Goal: Information Seeking & Learning: Learn about a topic

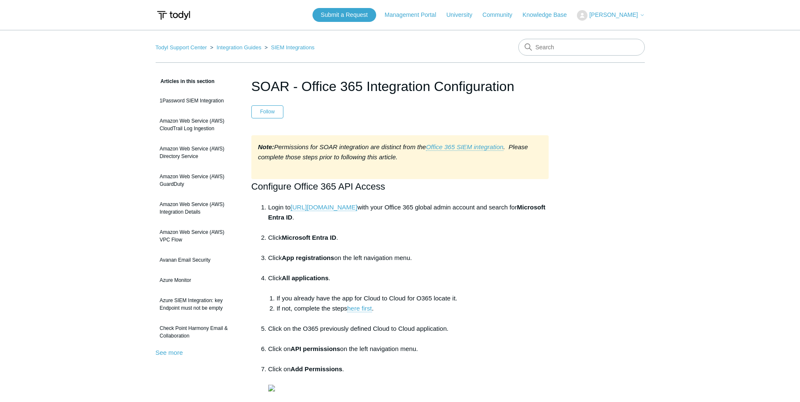
scroll to position [1307, 0]
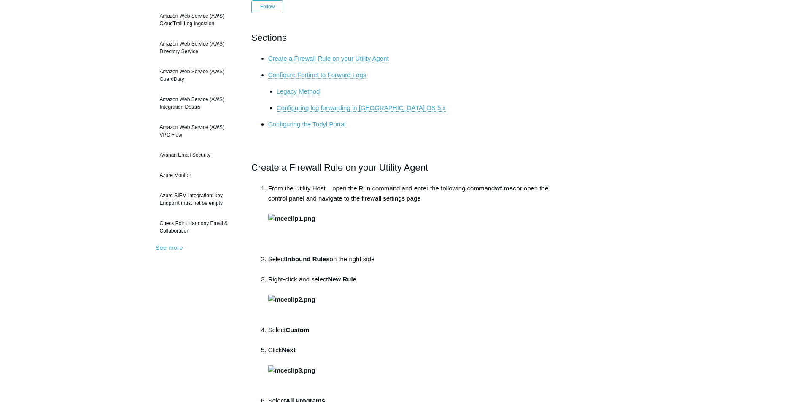
scroll to position [126, 0]
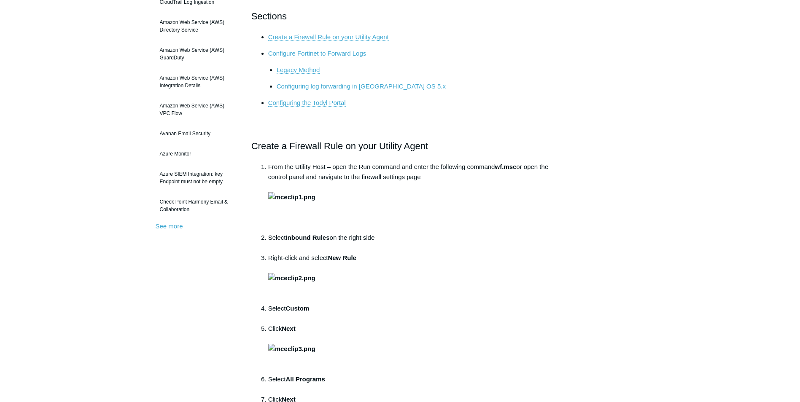
click at [539, 197] on li "From the Utility Host – open the Run command and enter the following command wf…" at bounding box center [408, 197] width 281 height 71
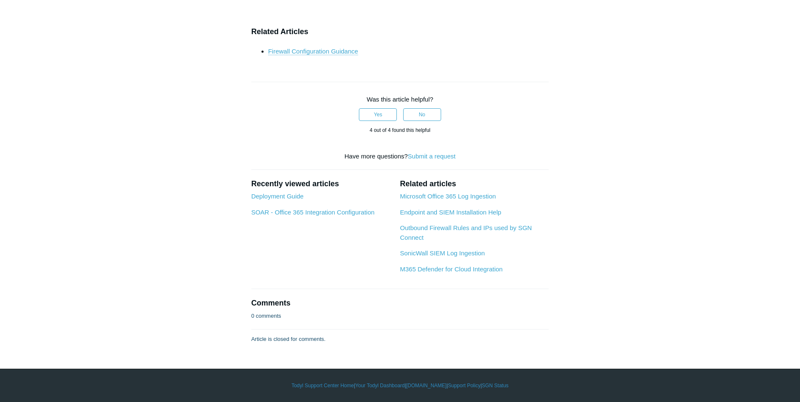
scroll to position [0, 0]
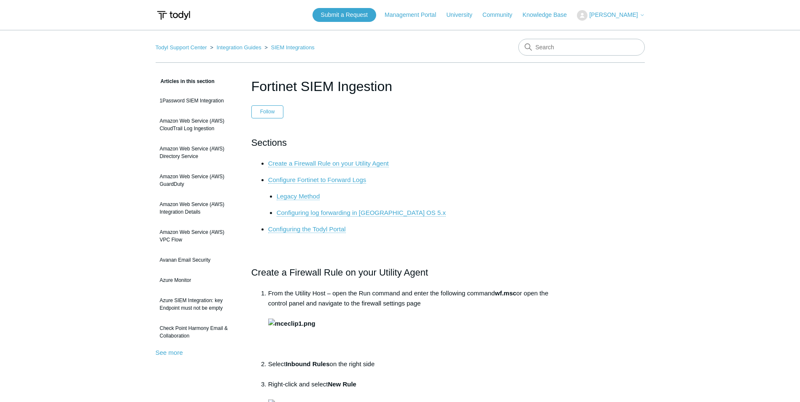
drag, startPoint x: 226, startPoint y: 352, endPoint x: 228, endPoint y: 102, distance: 250.8
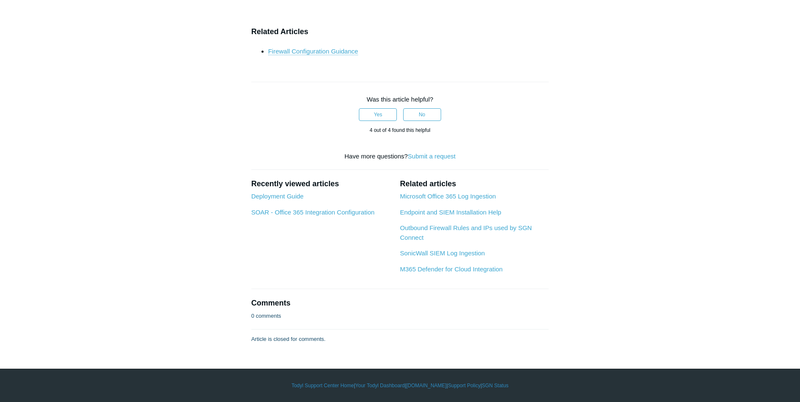
scroll to position [4005, 0]
drag, startPoint x: 194, startPoint y: 310, endPoint x: 195, endPoint y: 144, distance: 166.1
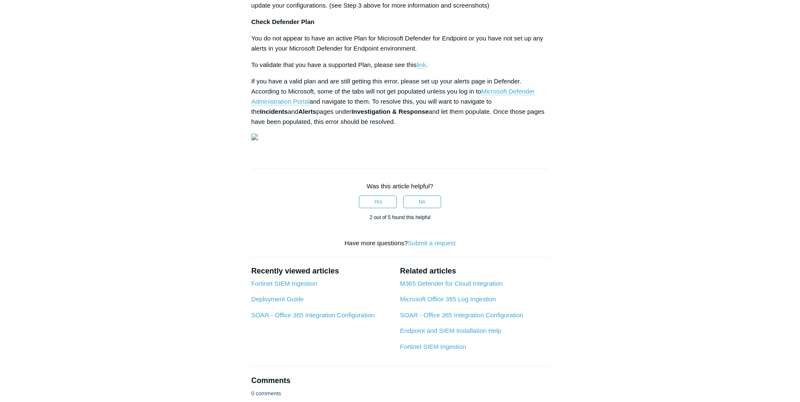
scroll to position [1054, 0]
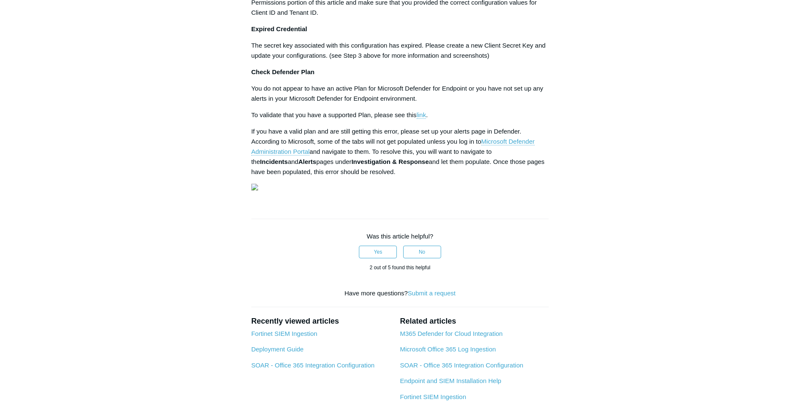
drag, startPoint x: 103, startPoint y: 117, endPoint x: 112, endPoint y: 108, distance: 12.2
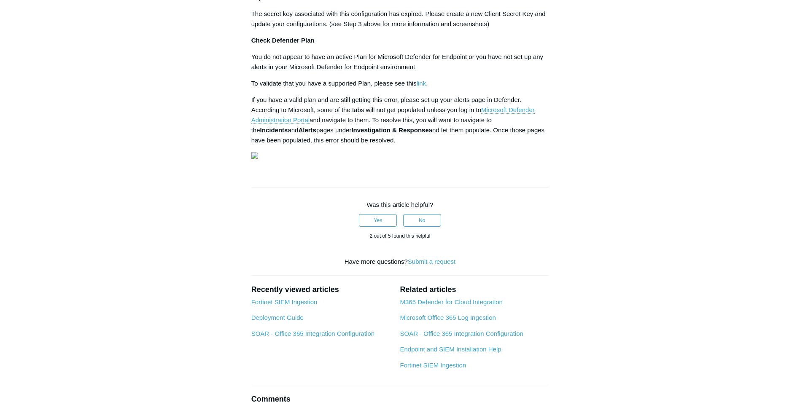
scroll to position [1096, 0]
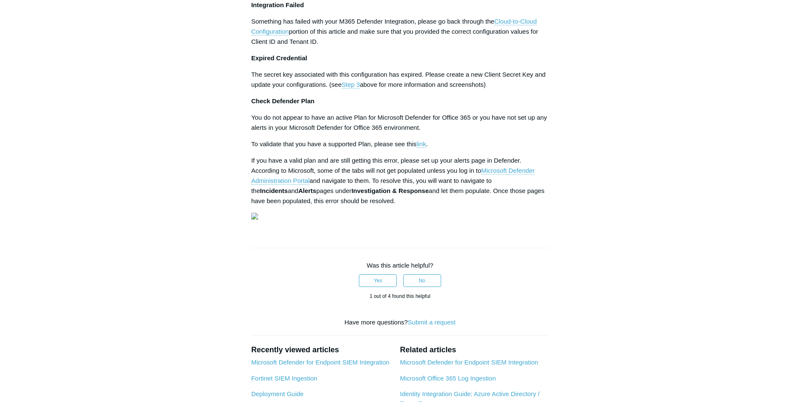
scroll to position [1222, 0]
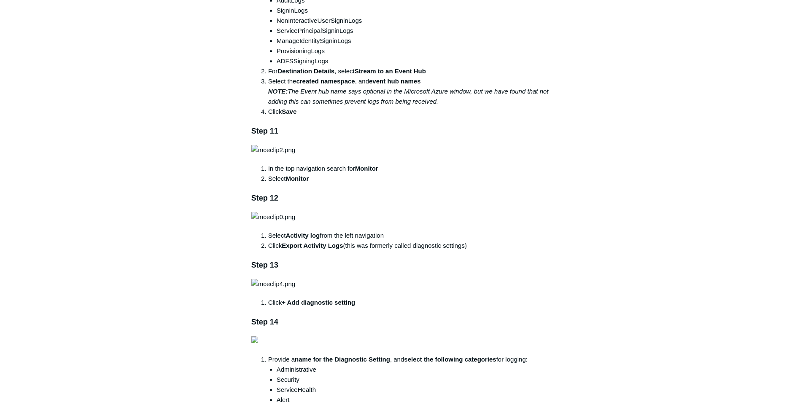
scroll to position [1096, 0]
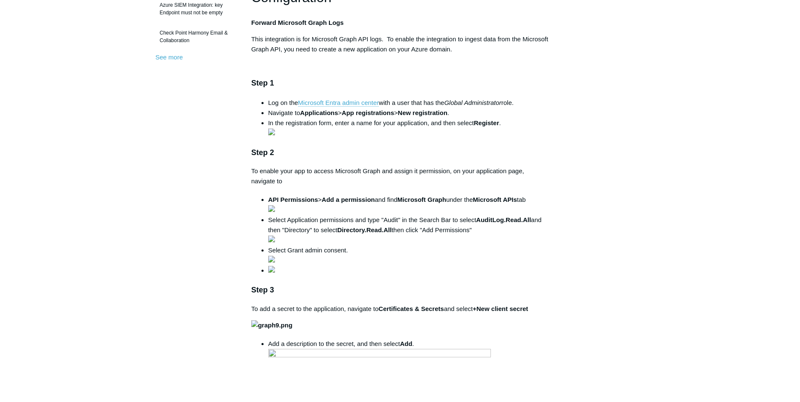
scroll to position [295, 0]
